Goal: Information Seeking & Learning: Learn about a topic

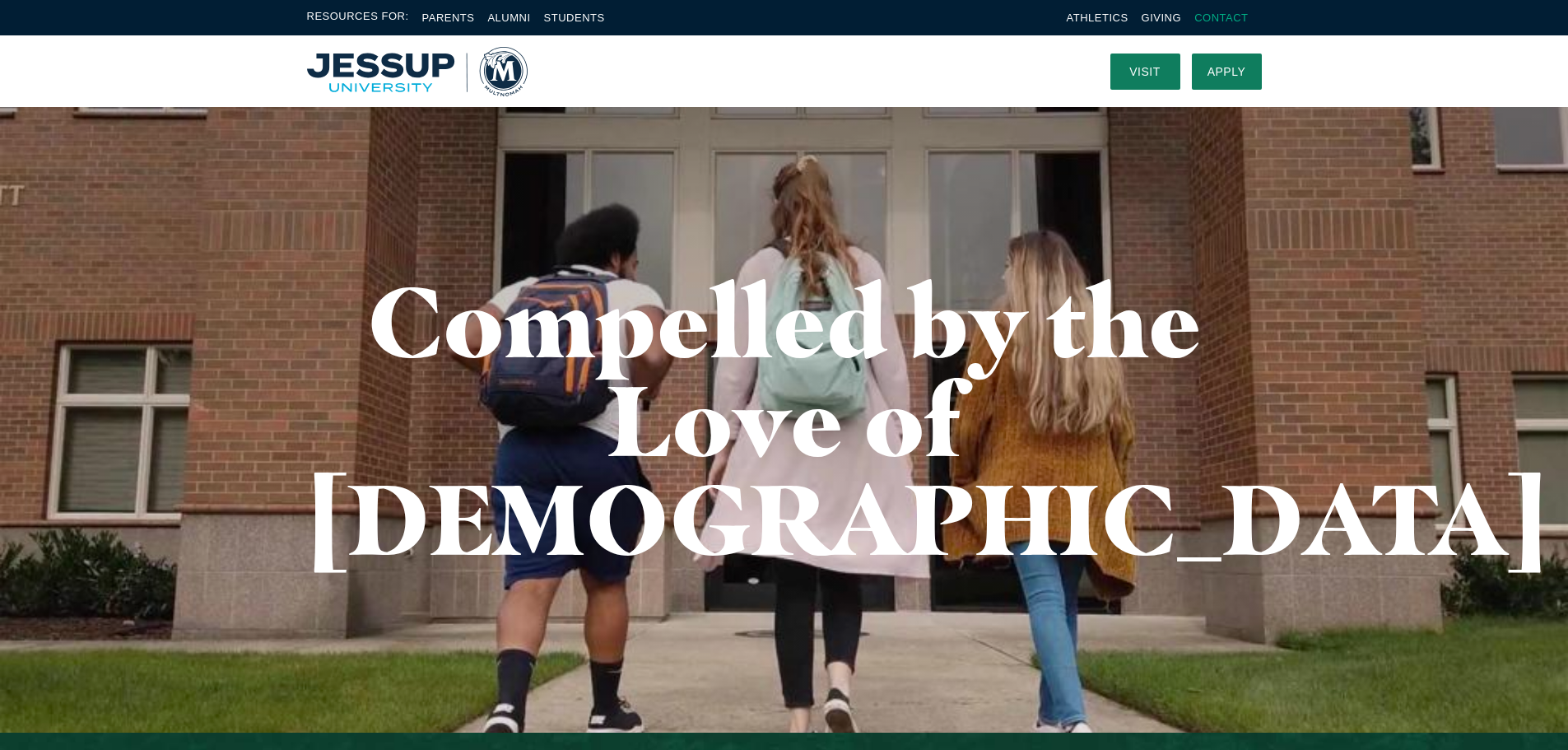
click at [1233, 15] on link "Contact" at bounding box center [1220, 18] width 54 height 12
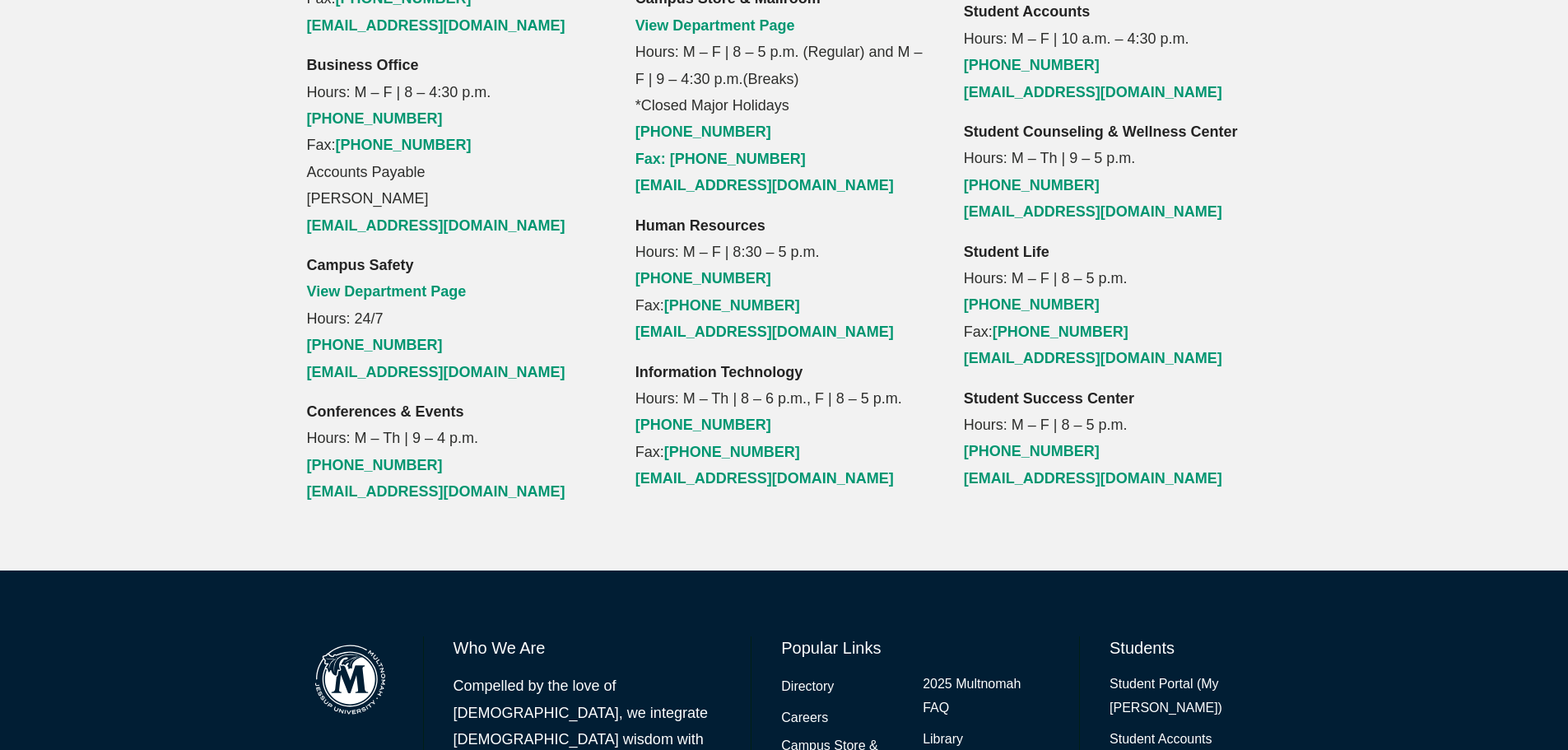
scroll to position [1967, 0]
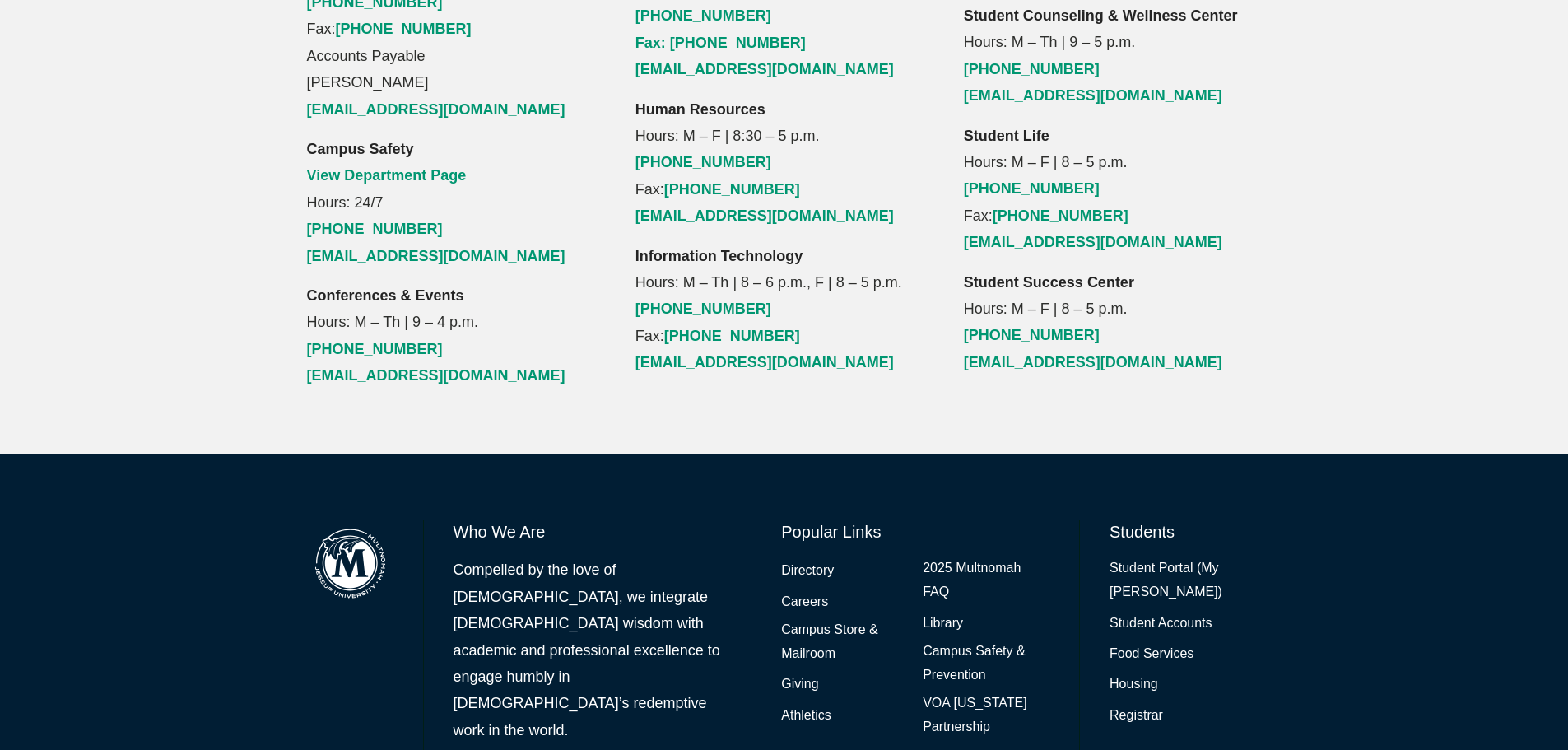
click at [802, 587] on li "Careers" at bounding box center [844, 600] width 127 height 26
click at [799, 590] on link "Careers" at bounding box center [804, 601] width 47 height 24
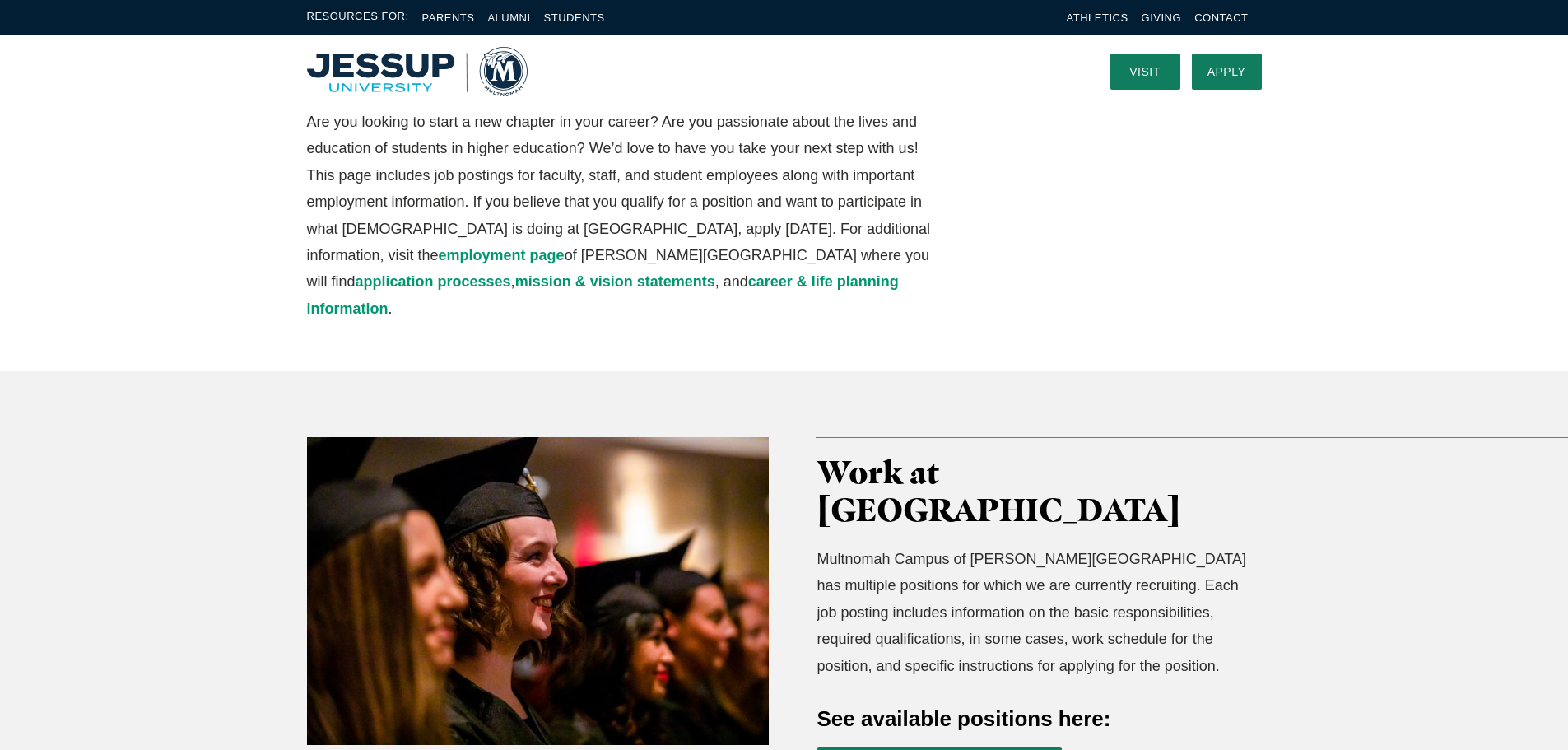
scroll to position [494, 0]
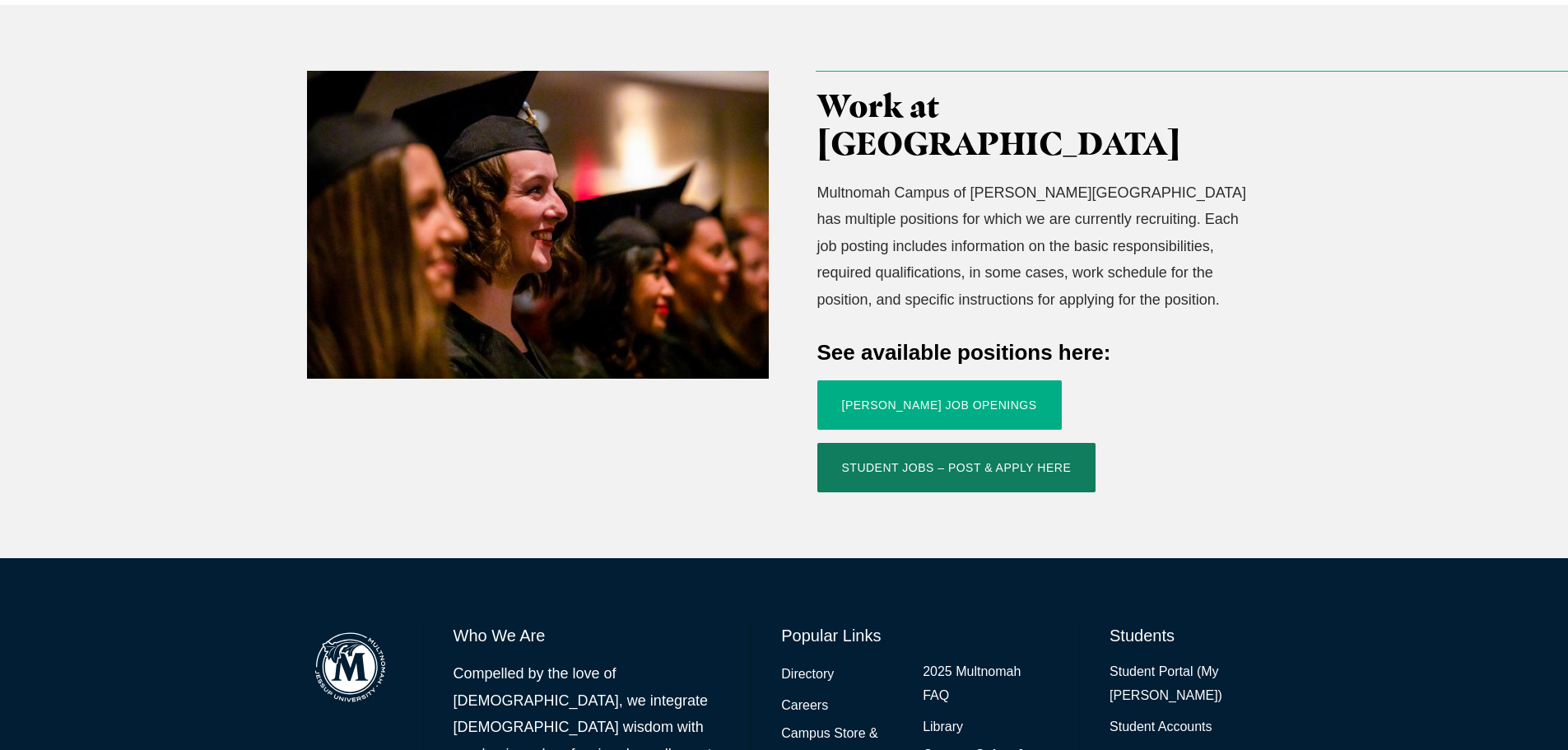
click at [893, 380] on link "[PERSON_NAME] Job Openings" at bounding box center [939, 405] width 245 height 49
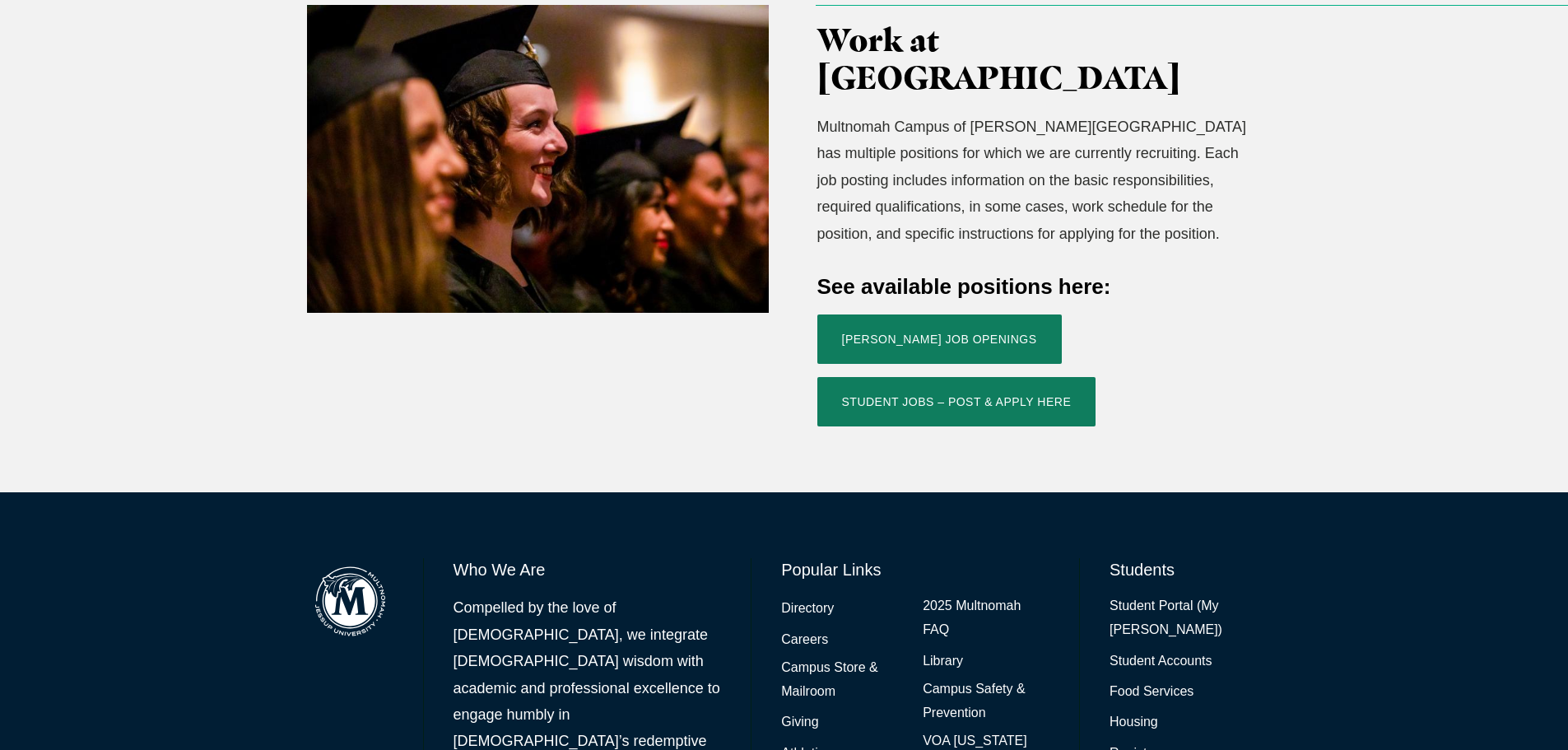
scroll to position [639, 0]
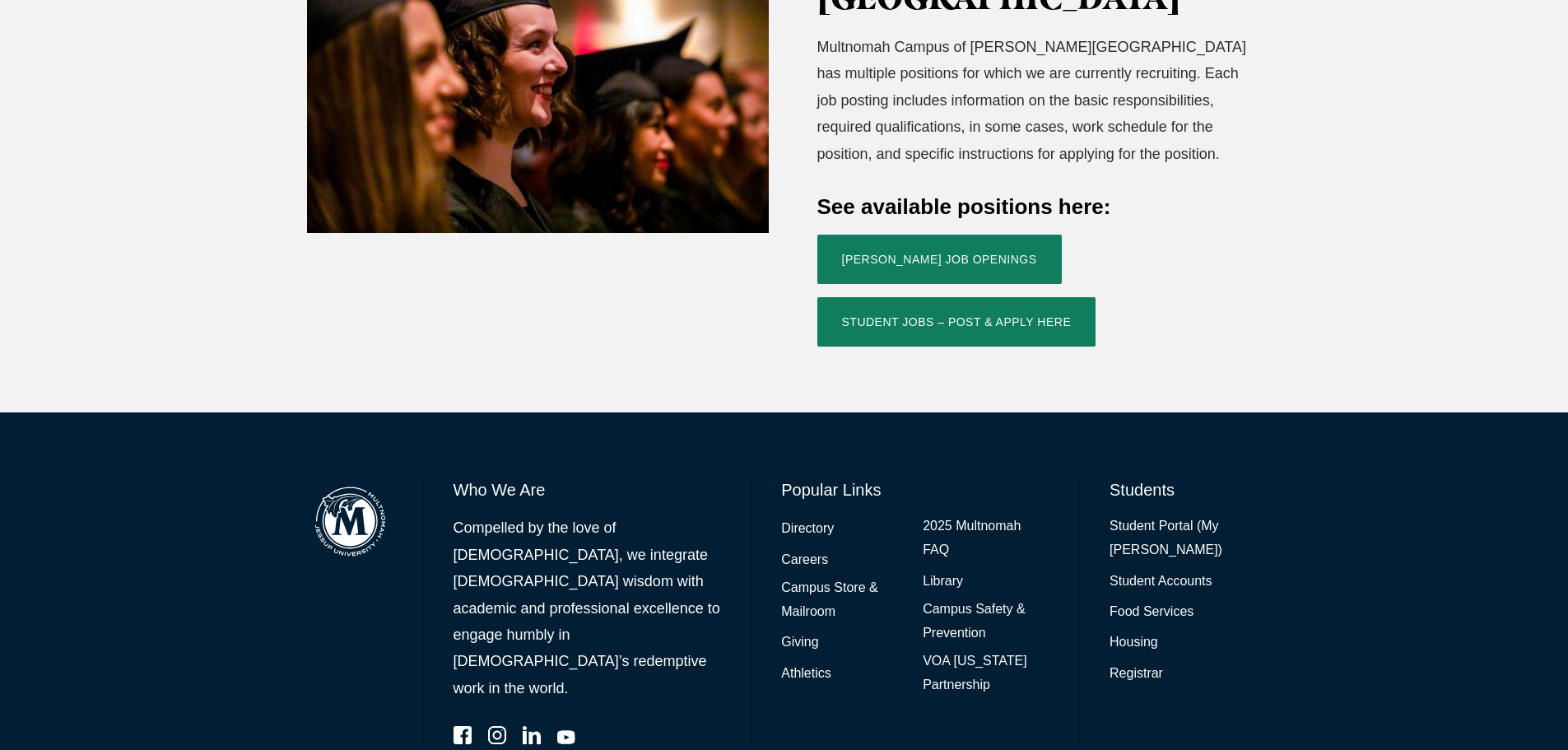
click at [769, 478] on div "Who We Are Compelled by the love of Christ, we integrate biblical wisdom with a…" at bounding box center [784, 611] width 1054 height 266
click at [800, 517] on link "Directory" at bounding box center [807, 528] width 53 height 24
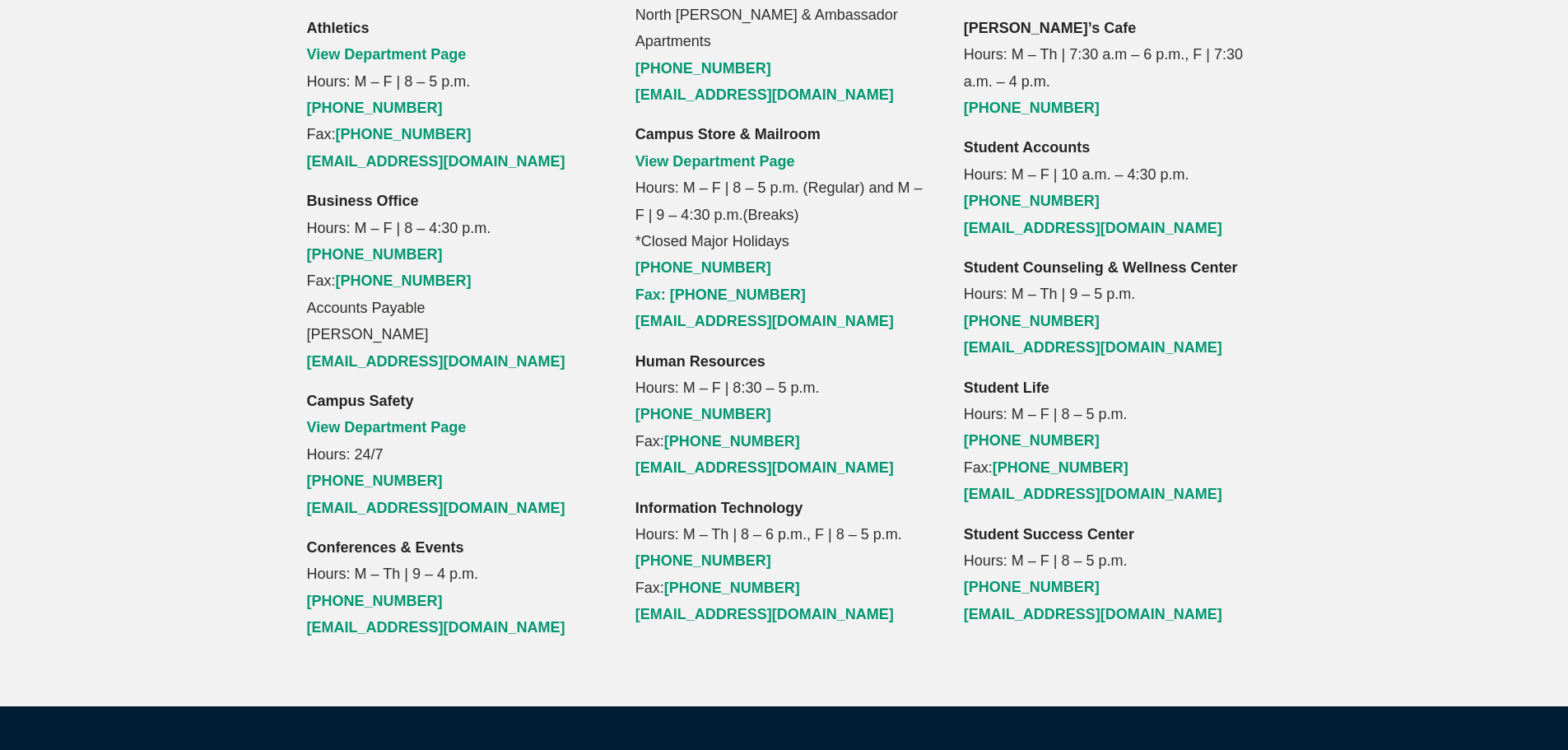
scroll to position [1967, 0]
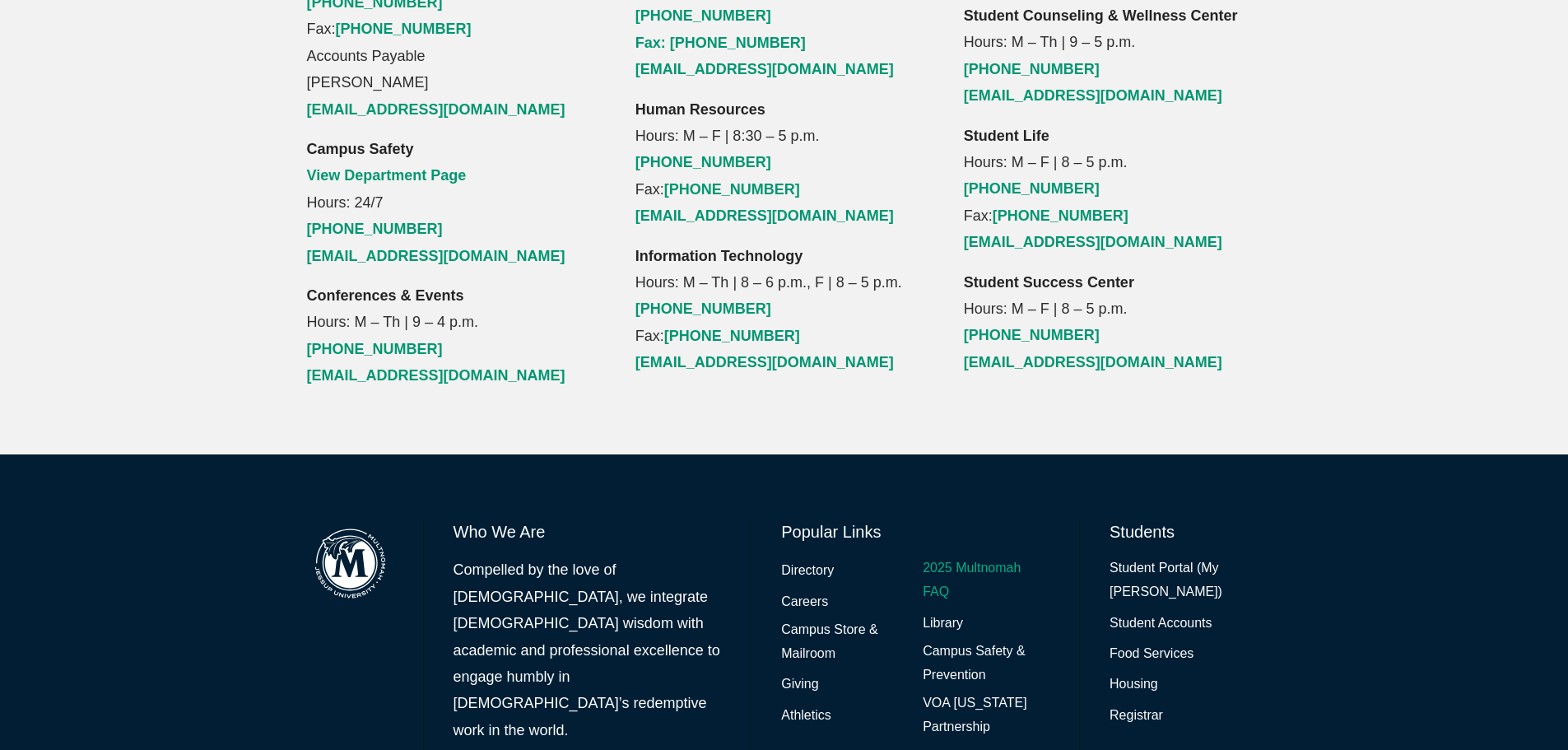
click at [951, 556] on link "2025 Multnomah FAQ" at bounding box center [986, 580] width 127 height 48
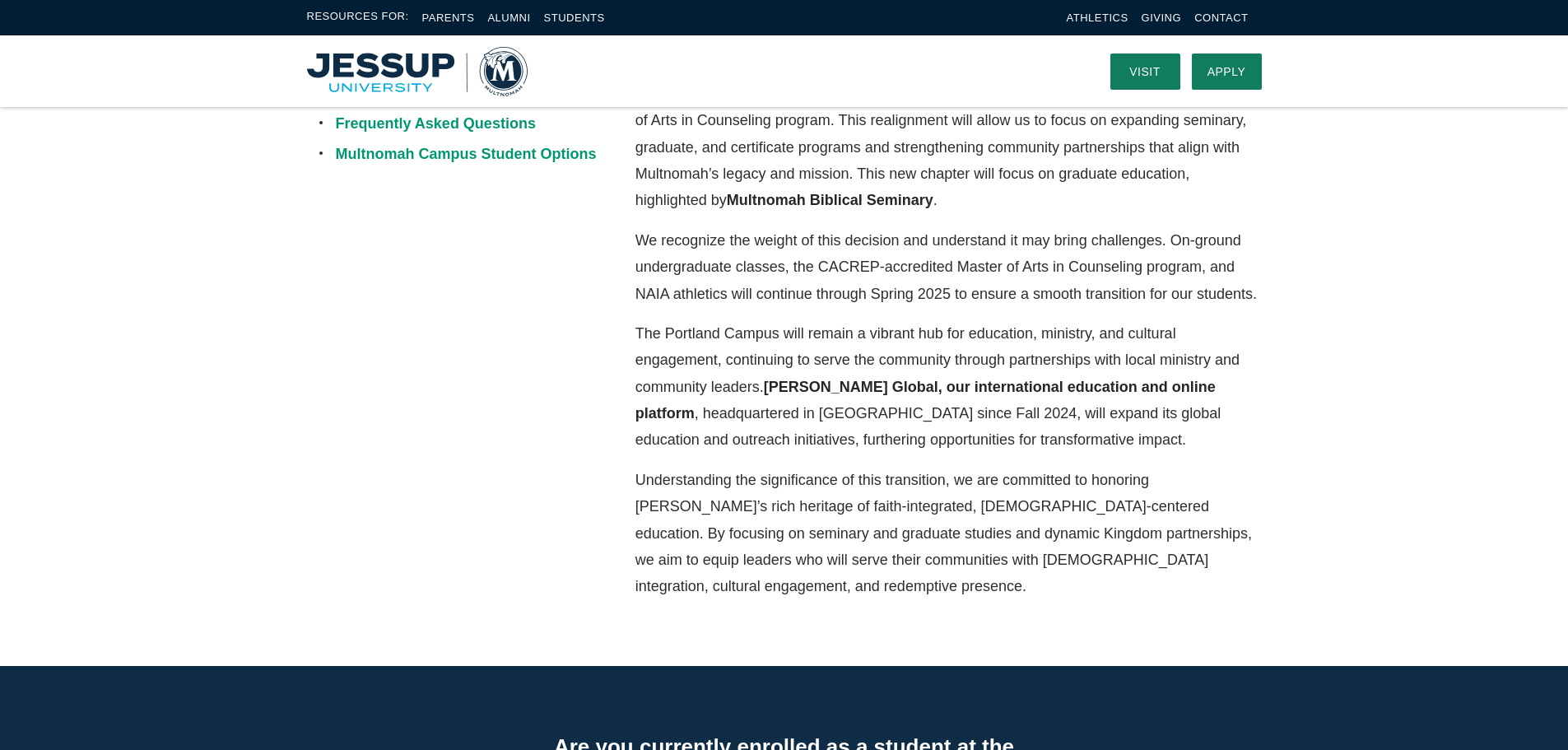
scroll to position [329, 0]
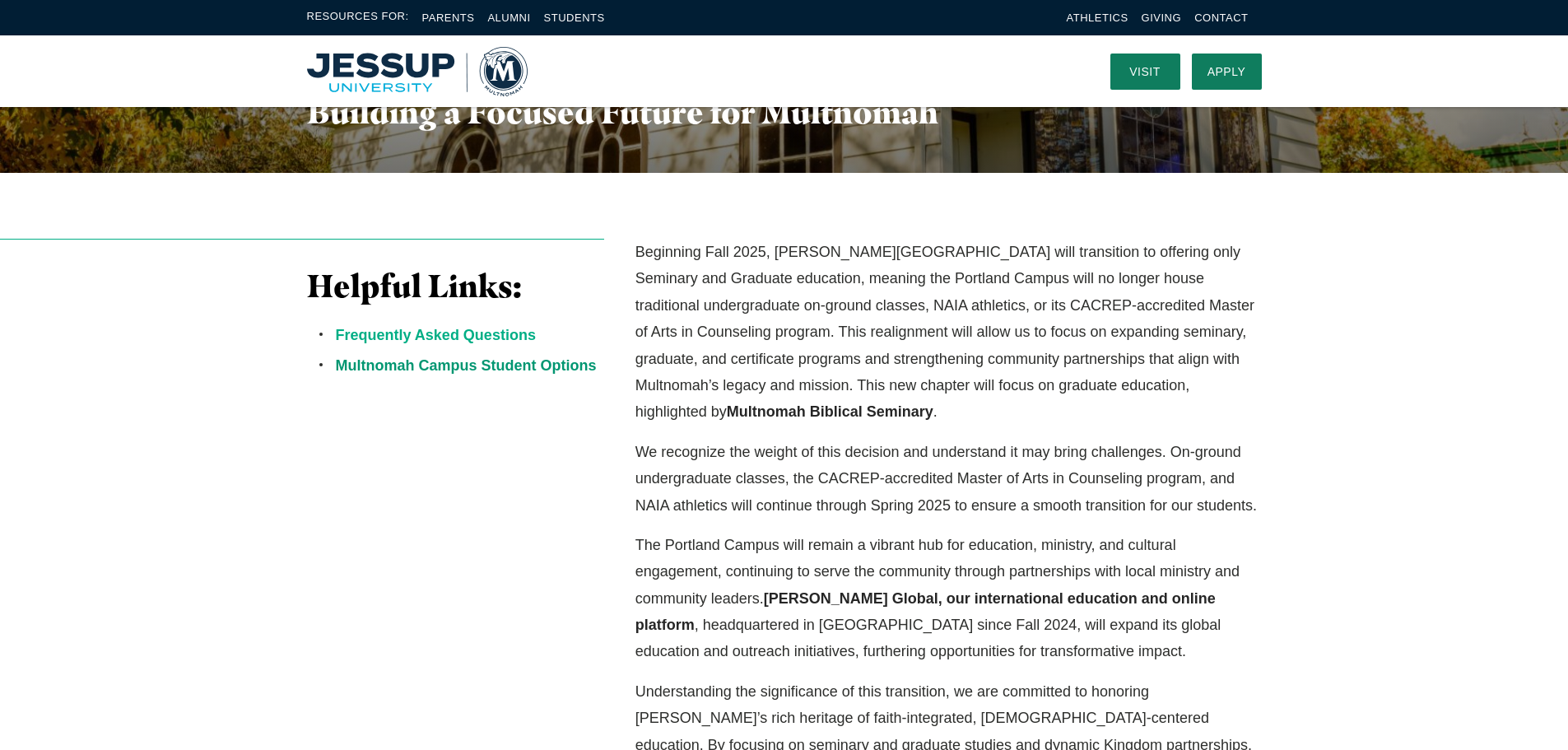
click at [475, 335] on link "Frequently Asked Questions" at bounding box center [435, 335] width 200 height 17
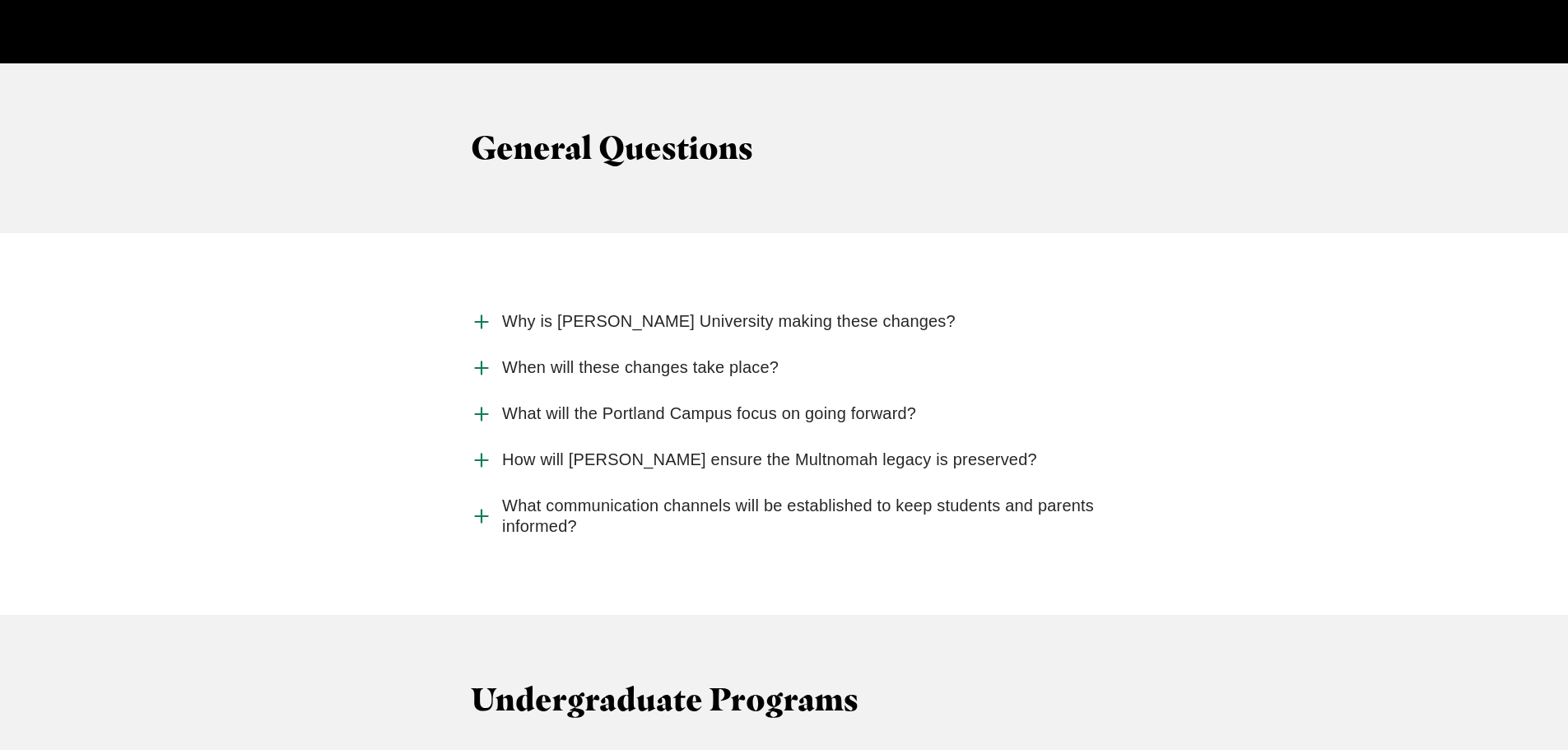
scroll to position [1680, 0]
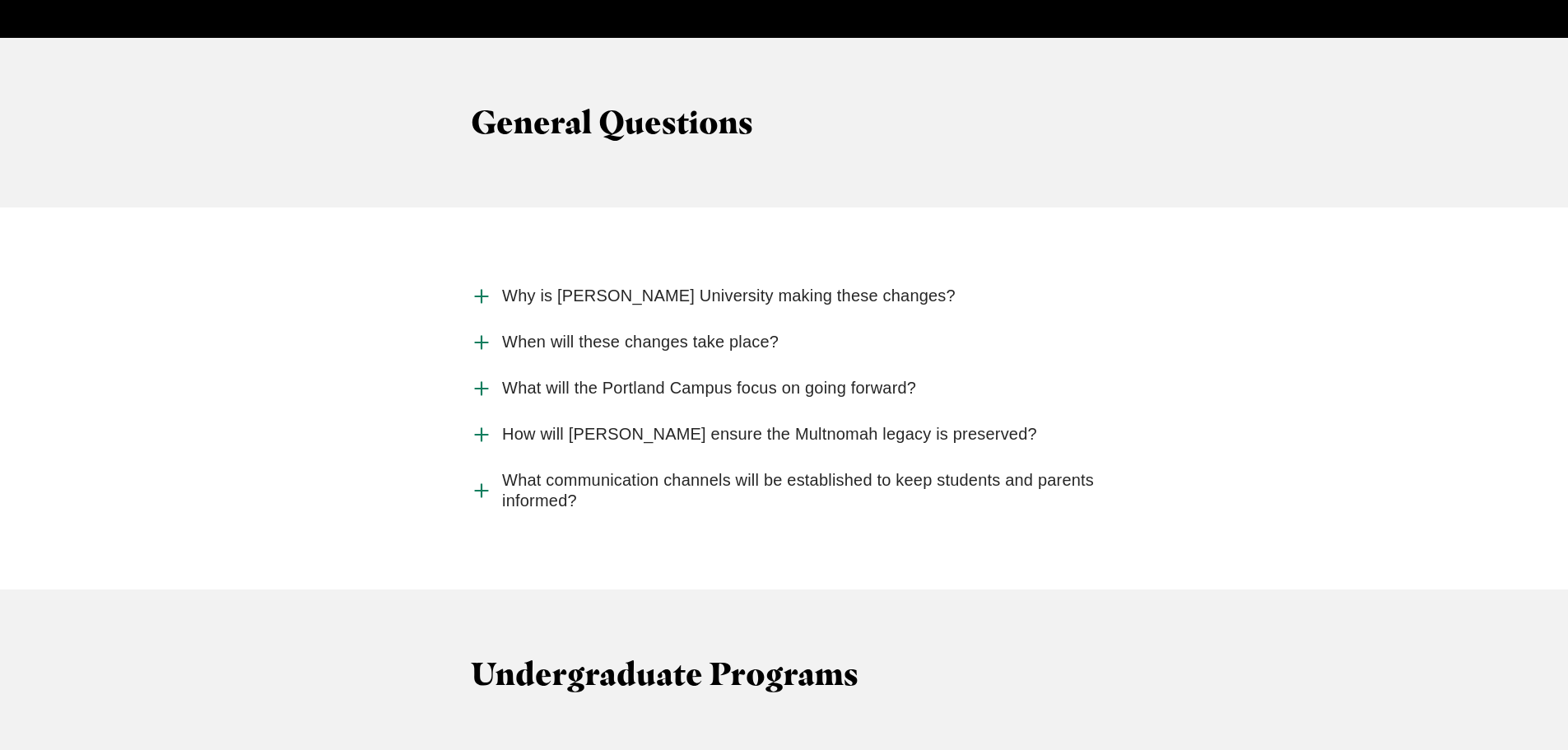
click at [795, 285] on span "Why is Jessup University making these changes?" at bounding box center [728, 295] width 453 height 20
click at [0, 0] on input "Why is Jessup University making these changes?" at bounding box center [0, 0] width 0 height 0
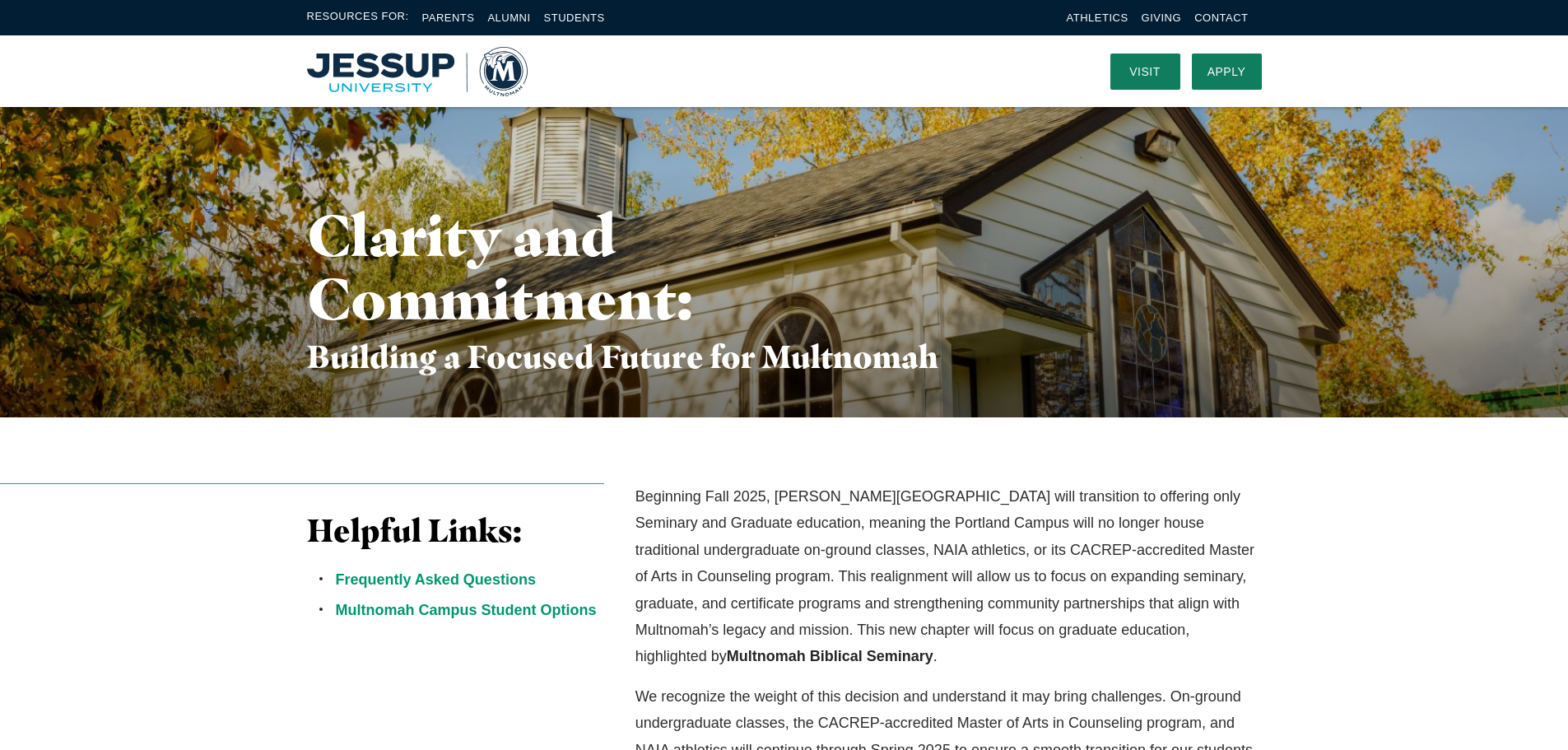
scroll to position [0, 0]
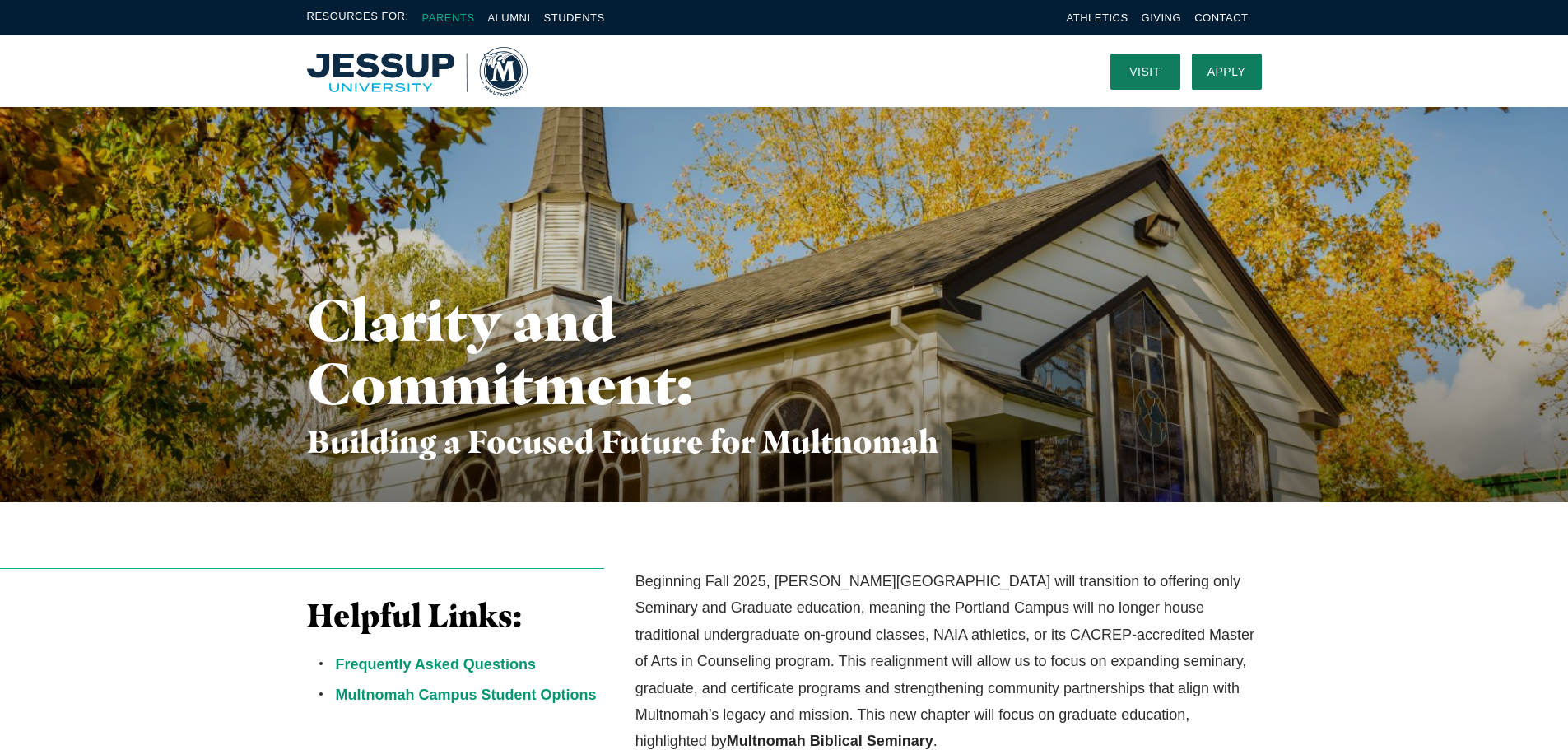
click at [447, 18] on link "Parents" at bounding box center [449, 18] width 53 height 12
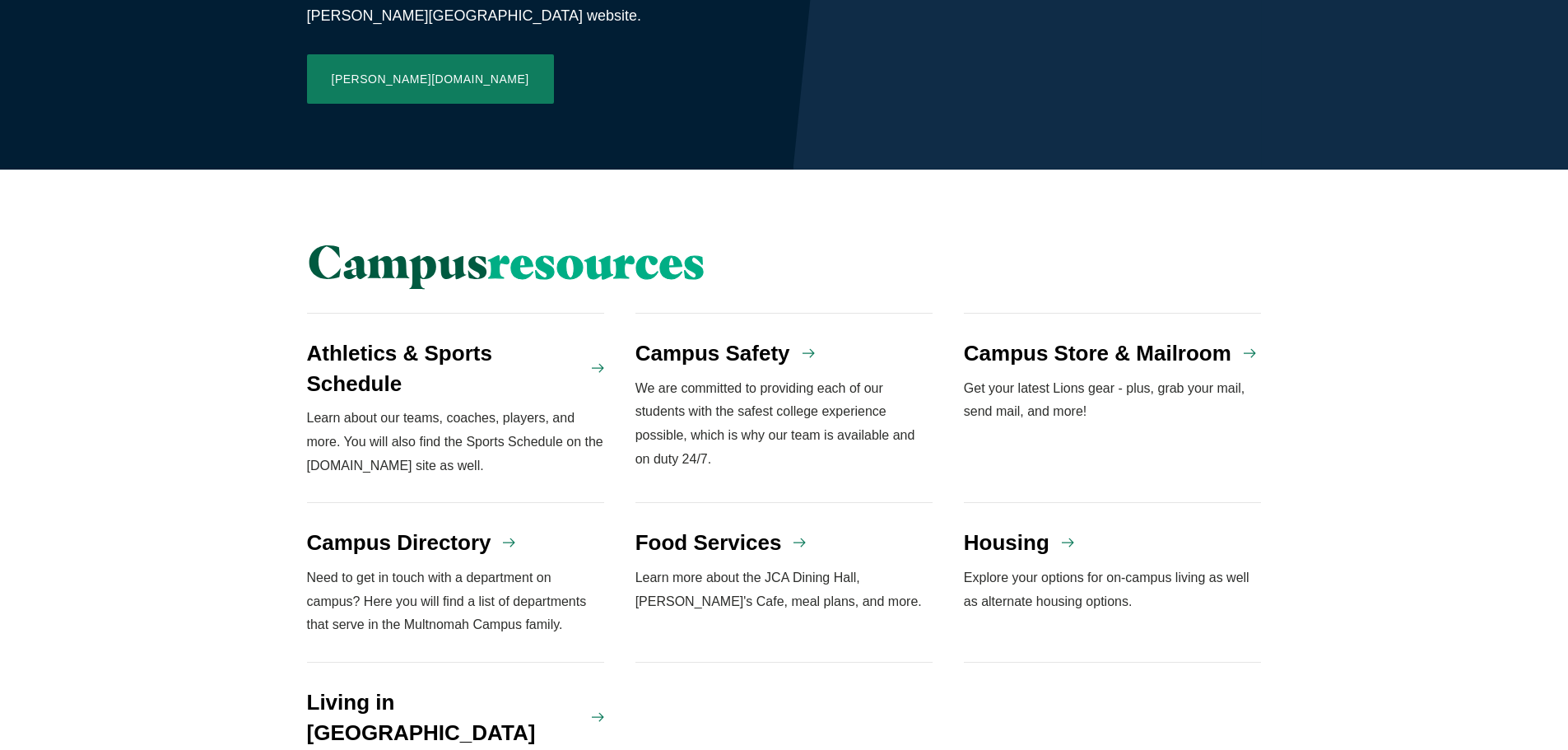
scroll to position [1722, 0]
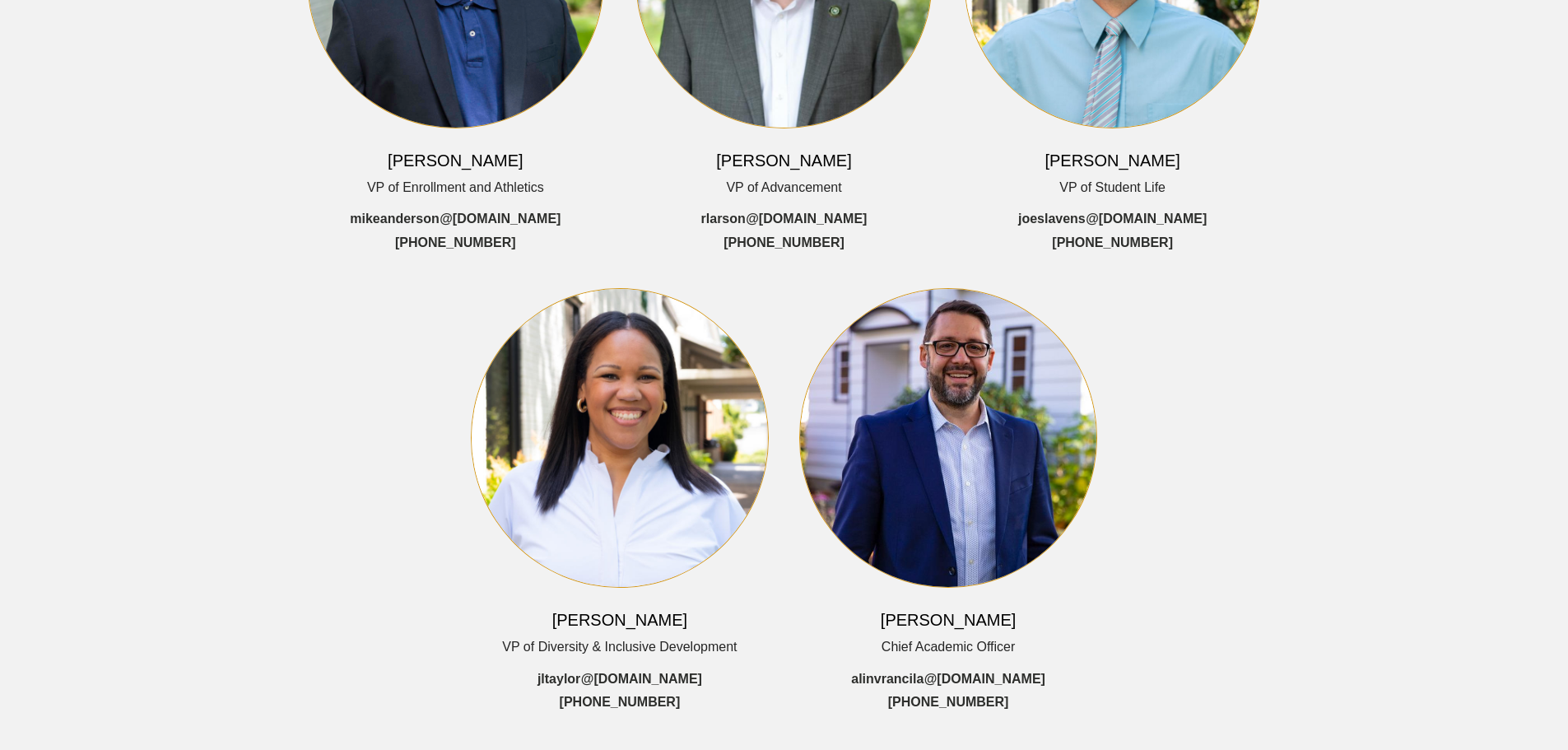
scroll to position [740, 0]
